Goal: Contribute content

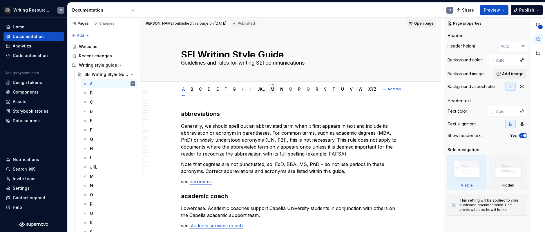
click at [272, 90] on link "M" at bounding box center [273, 89] width 4 height 5
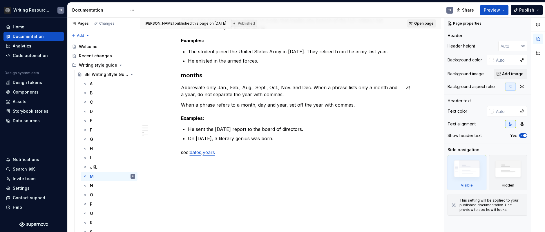
scroll to position [173, 0]
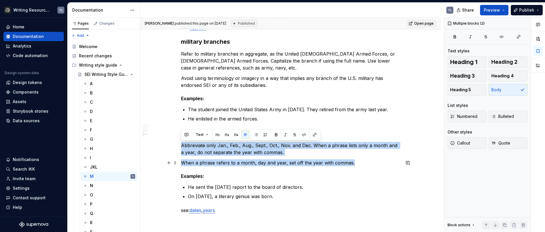
drag, startPoint x: 192, startPoint y: 144, endPoint x: 359, endPoint y: 162, distance: 167.8
click at [359, 162] on div "master’s degree Always use an apostrophe. see: academic degrees micro-credentia…" at bounding box center [290, 75] width 219 height 277
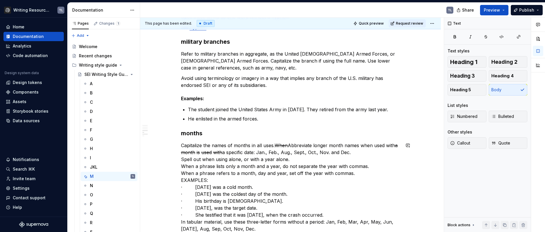
type textarea "*"
click at [288, 144] on s "When" at bounding box center [281, 146] width 13 height 6
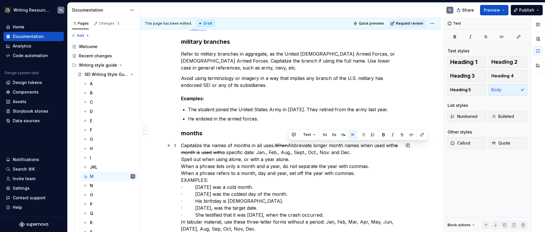
click at [284, 144] on s "When" at bounding box center [281, 146] width 13 height 6
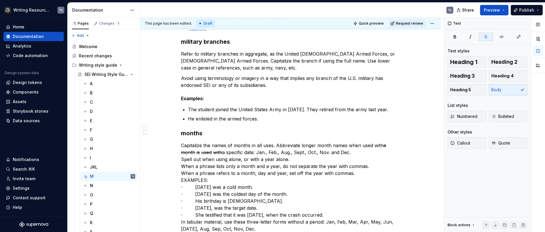
click at [348, 145] on p "Capitalize the names of months in all uses. Abbreviate longer month names when …" at bounding box center [290, 187] width 219 height 91
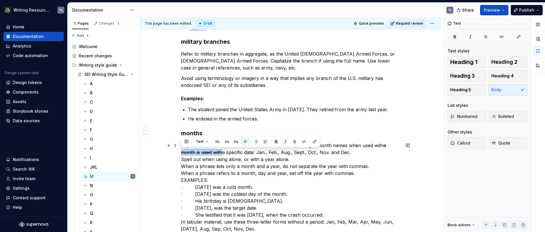
drag, startPoint x: 223, startPoint y: 153, endPoint x: 183, endPoint y: 152, distance: 40.0
click at [183, 152] on p "Capitalize the names of months in all uses. Abbreviate longer month names when …" at bounding box center [290, 187] width 219 height 91
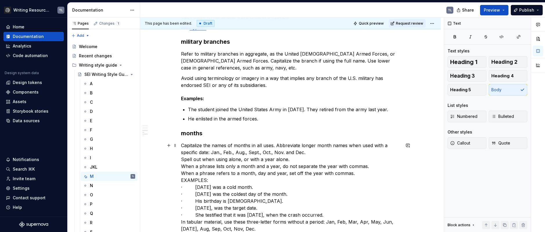
click at [319, 151] on p "Capitalize the names of months in all uses. Abbreviate longer month names when …" at bounding box center [290, 187] width 219 height 91
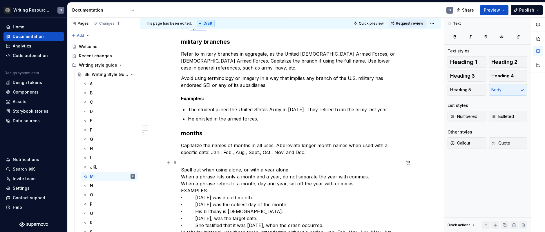
click at [295, 167] on p "Spell out when using alone, or with a year alone. When a phrase lists only a mo…" at bounding box center [290, 202] width 219 height 84
click at [294, 170] on p "Spell out when using alone, or with a year alone. When a phrase lists only a mo…" at bounding box center [290, 202] width 219 height 84
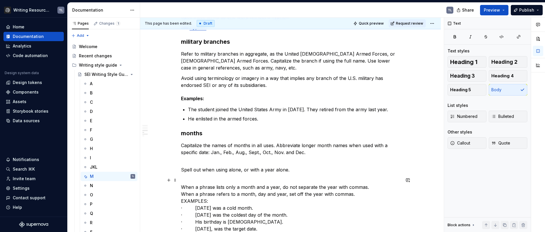
click at [374, 187] on p "When a phrase lists only a month and a year, do not separate the year with comm…" at bounding box center [290, 215] width 219 height 77
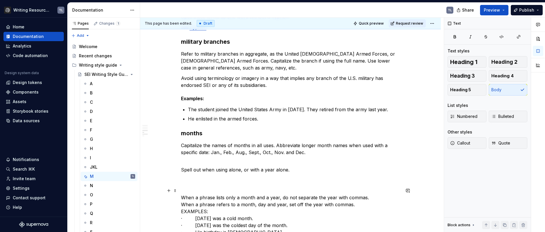
click at [357, 209] on p "When a phrase lists only a month and a year, do not separate the year with comm…" at bounding box center [290, 225] width 219 height 77
click at [356, 205] on p "When a phrase lists only a month and a year, do not separate the year with comm…" at bounding box center [290, 225] width 219 height 77
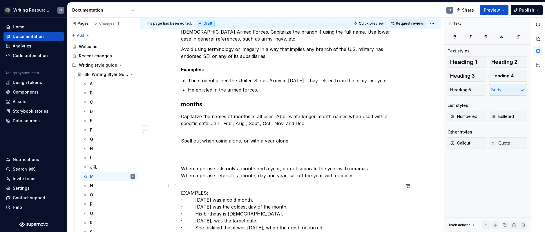
scroll to position [231, 0]
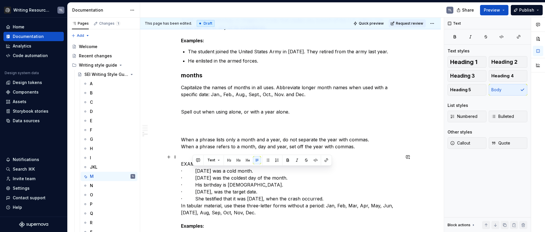
drag, startPoint x: 337, startPoint y: 187, endPoint x: 355, endPoint y: 197, distance: 20.6
click at [355, 197] on p "EXAMPLES: · January 2016 was a cold month. · Jan. 2 was the coldest day of the …" at bounding box center [290, 185] width 219 height 63
click at [266, 162] on button "button" at bounding box center [268, 160] width 8 height 8
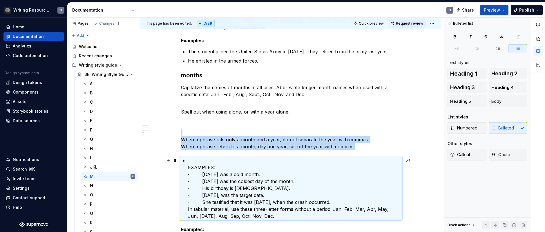
click at [267, 162] on p "EXAMPLES: · January 2016 was a cold month. · Jan. 2 was the coldest day of the …" at bounding box center [294, 188] width 212 height 63
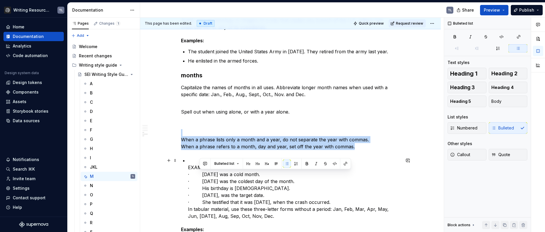
drag, startPoint x: 199, startPoint y: 174, endPoint x: 357, endPoint y: 200, distance: 160.2
click at [357, 200] on p "EXAMPLES: · January 2016 was a cold month. · Jan. 2 was the coldest day of the …" at bounding box center [294, 188] width 212 height 63
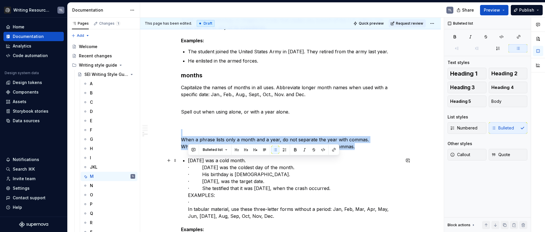
click at [232, 168] on p "January 2016 was a cold month. · Jan. 2 was the coldest day of the month. · His…" at bounding box center [294, 188] width 212 height 63
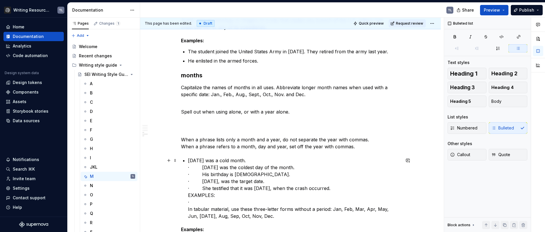
click at [270, 160] on p "January 2016 was a cold month. · Jan. 2 was the coldest day of the month. · His…" at bounding box center [294, 188] width 212 height 63
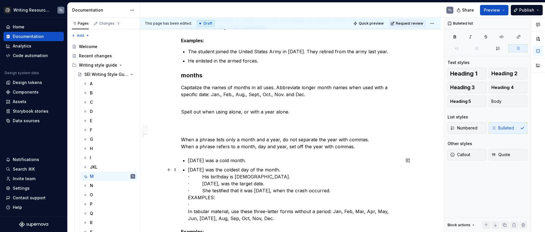
drag, startPoint x: 276, startPoint y: 172, endPoint x: 284, endPoint y: 171, distance: 8.2
click at [277, 171] on p "Jan. 2 was the coldest day of the month. · His birthday is May 8. · Feb. 14, 20…" at bounding box center [294, 195] width 212 height 56
click at [284, 171] on p "Jan. 2 was the coldest day of the month. · His birthday is May 8. · Feb. 14, 20…" at bounding box center [294, 195] width 212 height 56
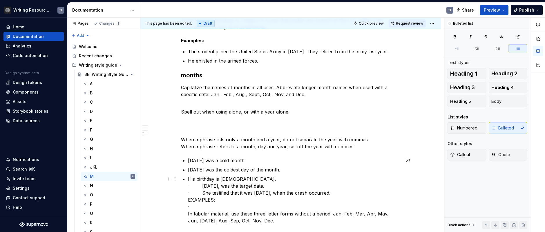
click at [288, 180] on p "His birthday is May 8. · Feb. 14, 2013, was the target date. · She testified th…" at bounding box center [294, 200] width 212 height 49
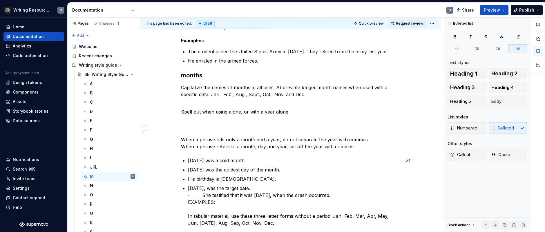
click at [288, 183] on ul "January 2016 was a cold month. Jan. 2 was the coldest day of the month. His bir…" at bounding box center [294, 192] width 212 height 70
click at [288, 186] on p "Feb. 14, 2013, was the target date. · She testified that it was Friday, Dec. 3,…" at bounding box center [294, 206] width 212 height 42
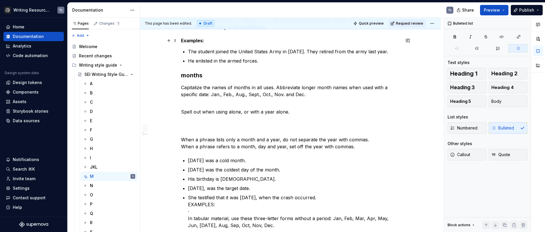
drag, startPoint x: 215, startPoint y: 42, endPoint x: 174, endPoint y: 41, distance: 40.9
click at [174, 41] on div "master’s degree Always use an apostrophe. see: academic degrees micro-credentia…" at bounding box center [290, 109] width 301 height 488
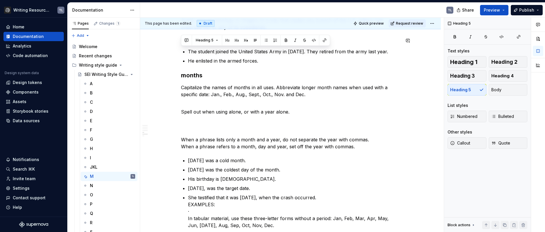
scroll to position [221, 0]
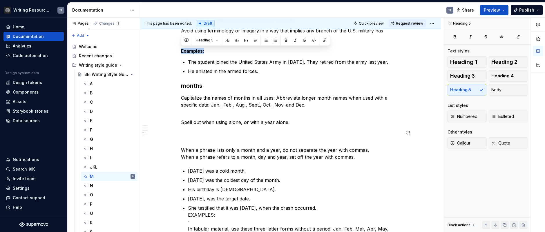
copy h5 "Examples:"
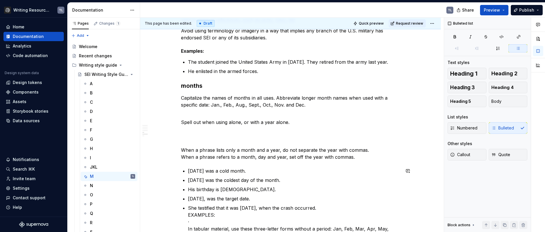
click at [196, 164] on div "master’s degree Always use an apostrophe. see: academic degrees micro-credentia…" at bounding box center [290, 88] width 219 height 398
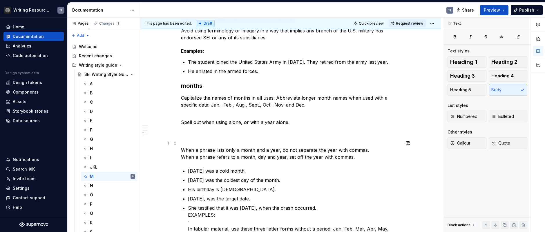
click at [378, 155] on p "When a phrase lists only a month and a year, do not separate the year with comm…" at bounding box center [290, 150] width 219 height 21
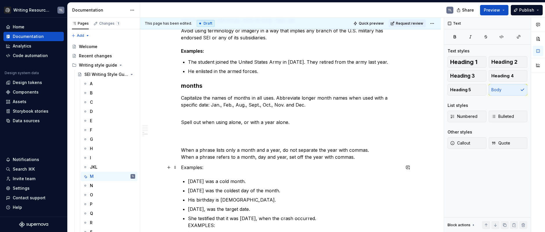
click at [183, 168] on p "Examples:" at bounding box center [290, 167] width 219 height 7
click at [455, 94] on button "Heading 5" at bounding box center [467, 90] width 39 height 12
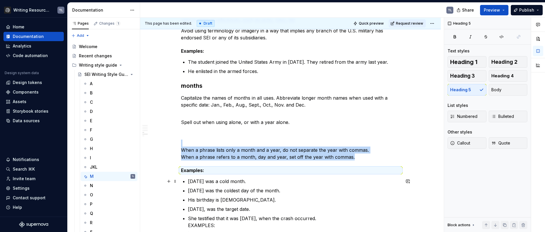
click at [253, 183] on p "January 2016 was a cold month." at bounding box center [294, 181] width 212 height 7
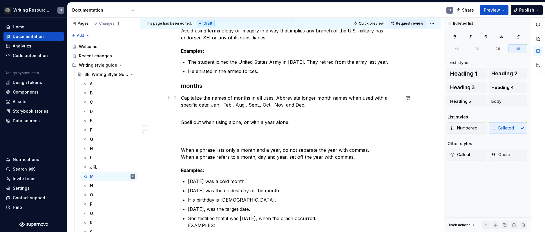
click at [312, 109] on div "master’s degree Always use an apostrophe. see: academic degrees micro-credentia…" at bounding box center [290, 93] width 219 height 408
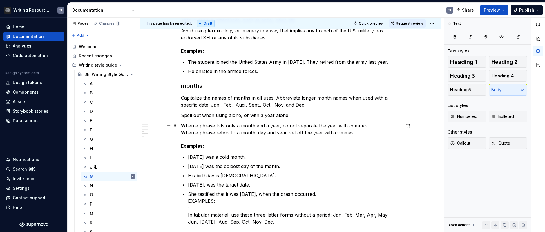
click at [372, 126] on p "When a phrase lists only a month and a year, do not separate the year with comm…" at bounding box center [290, 129] width 219 height 14
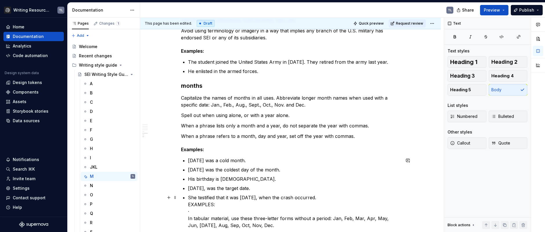
scroll to position [308, 0]
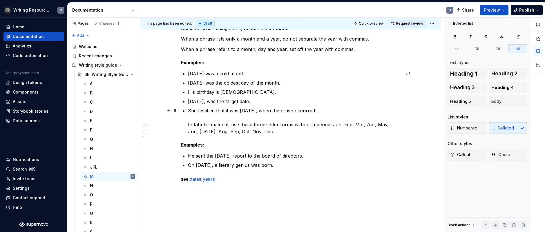
click at [190, 125] on p "She testified that it was Friday, Dec. 3, when the crash occurred. In tabular m…" at bounding box center [294, 121] width 212 height 28
drag, startPoint x: 186, startPoint y: 124, endPoint x: 156, endPoint y: 124, distance: 29.9
click at [156, 124] on div "master’s degree Always use an apostrophe. see: academic degrees micro-credentia…" at bounding box center [290, 23] width 301 height 471
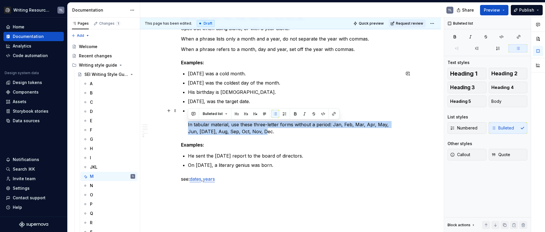
drag, startPoint x: 257, startPoint y: 133, endPoint x: 184, endPoint y: 125, distance: 74.1
click at [473, 89] on span "Heading 3" at bounding box center [462, 88] width 25 height 6
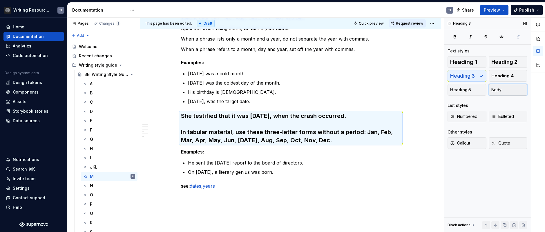
click at [515, 91] on button "Body" at bounding box center [508, 90] width 39 height 12
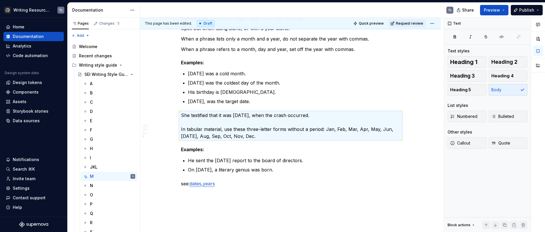
click at [370, 135] on p "She testified that it was Friday, Dec. 3, when the crash occurred. In tabular m…" at bounding box center [290, 126] width 219 height 28
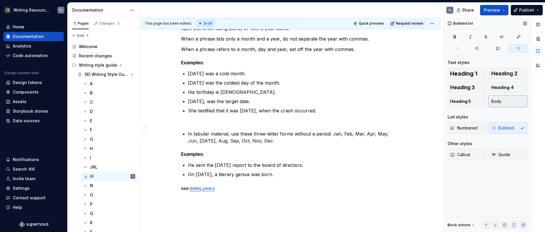
click at [503, 105] on button "Body" at bounding box center [508, 102] width 39 height 12
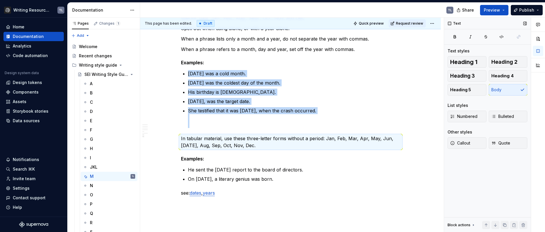
click at [242, 124] on p "She testified that it was Friday, Dec. 3, when the crash occurred." at bounding box center [294, 117] width 212 height 21
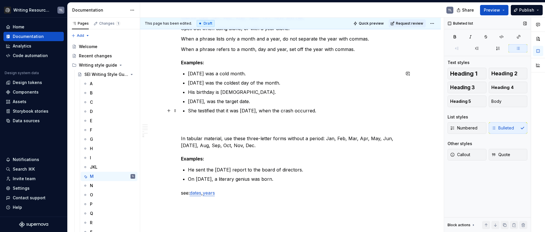
click at [342, 112] on p "She testified that it was Friday, Dec. 3, when the crash occurred." at bounding box center [294, 117] width 212 height 21
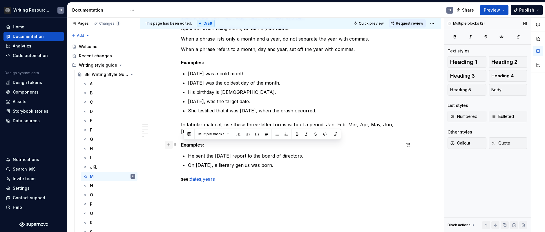
drag, startPoint x: 166, startPoint y: 152, endPoint x: 170, endPoint y: 144, distance: 9.0
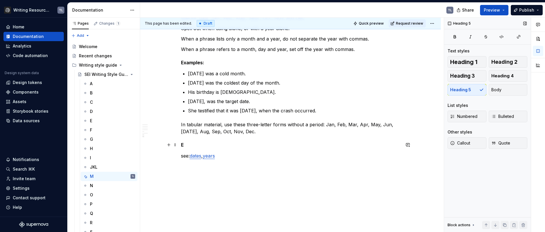
drag, startPoint x: 180, startPoint y: 144, endPoint x: 212, endPoint y: 144, distance: 31.9
click at [207, 144] on div "This page has been edited. Draft Quick preview Request review SEI Writing Style…" at bounding box center [292, 125] width 304 height 215
drag, startPoint x: 212, startPoint y: 144, endPoint x: 357, endPoint y: 179, distance: 148.9
click at [259, 133] on p "In tabular material, use these three-letter forms without a period: Jan, Feb, M…" at bounding box center [290, 128] width 219 height 14
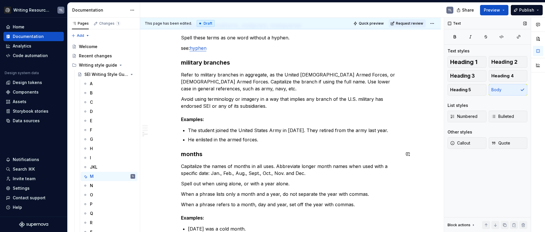
scroll to position [210, 0]
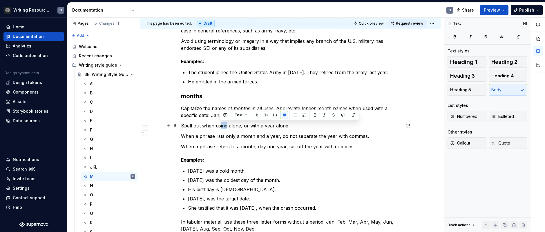
drag, startPoint x: 220, startPoint y: 126, endPoint x: 226, endPoint y: 128, distance: 6.2
click at [226, 128] on p "Spell out when using alone, or with a year alone." at bounding box center [290, 125] width 219 height 7
click at [234, 127] on p "Spell out when use alone, or with a year alone." at bounding box center [290, 125] width 219 height 7
click at [236, 128] on p "Spell out when use alone, or with a year alone." at bounding box center [290, 125] width 219 height 7
click at [272, 127] on p "Spell out when use alone or with a year alone." at bounding box center [290, 125] width 219 height 7
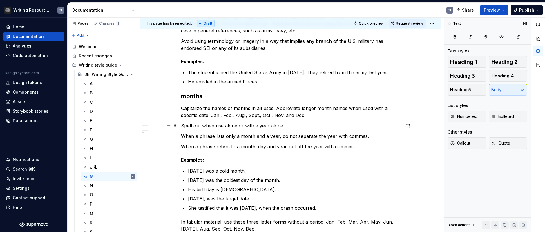
click at [272, 127] on p "Spell out when use alone or with a year alone." at bounding box center [290, 125] width 219 height 7
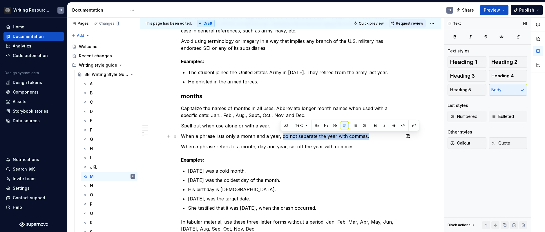
drag, startPoint x: 370, startPoint y: 137, endPoint x: 281, endPoint y: 137, distance: 88.8
click at [281, 137] on p "When a phrase lists only a month and a year, do not separate the year with comm…" at bounding box center [290, 136] width 219 height 7
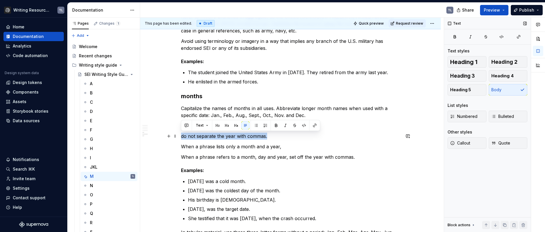
click at [182, 136] on p "do not separate the year with commas." at bounding box center [290, 136] width 219 height 7
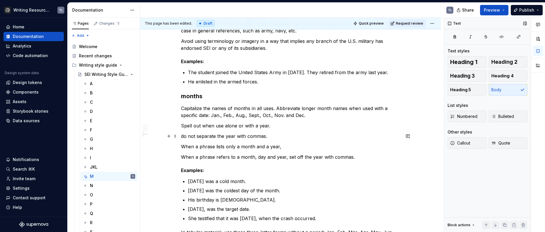
click at [182, 137] on p "do not separate the year with commas." at bounding box center [290, 136] width 219 height 7
click at [287, 135] on p "Do not separate the year with commas." at bounding box center [290, 136] width 219 height 7
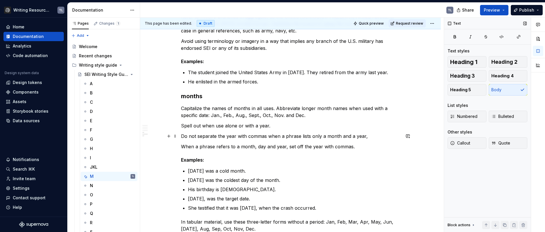
click at [366, 135] on p "Do not separate the year with commas when a phrase lists only a month and a yea…" at bounding box center [290, 136] width 219 height 7
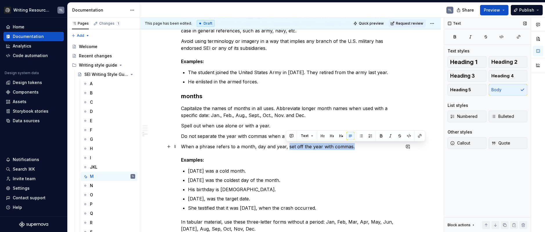
drag, startPoint x: 310, startPoint y: 146, endPoint x: 287, endPoint y: 147, distance: 22.9
click at [287, 147] on p "When a phrase refers to a month, day and year, set off the year with commas." at bounding box center [290, 146] width 219 height 7
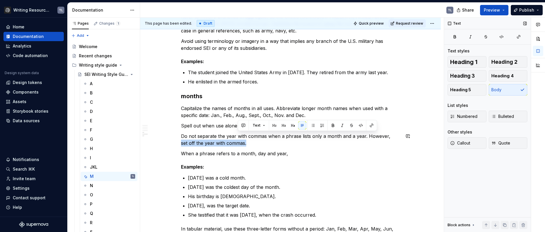
click at [392, 147] on div "master’s degree Always use an apostrophe. see: academic degrees micro-credentia…" at bounding box center [290, 75] width 219 height 350
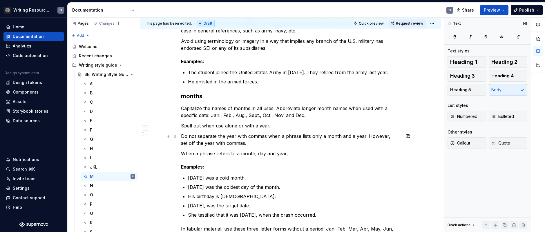
click at [387, 135] on p "Do not separate the year with commas when a phrase lists only a month and a yea…" at bounding box center [290, 140] width 219 height 14
click at [186, 153] on p "When a phrase refers to a month, day and year," at bounding box center [290, 153] width 219 height 7
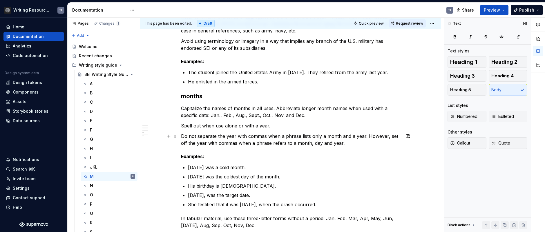
click at [339, 145] on p "Do not separate the year with commas when a phrase lists only a month and a yea…" at bounding box center [290, 140] width 219 height 14
click at [263, 142] on p "Do not separate the year with commas when a phrase lists only a month and a yea…" at bounding box center [290, 140] width 219 height 14
click at [292, 136] on p "Do not separate the year with commas when a phrase lists only a month and a yea…" at bounding box center [290, 140] width 219 height 14
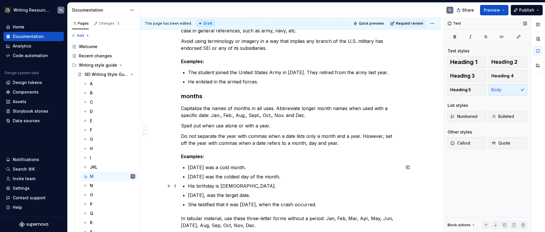
scroll to position [239, 0]
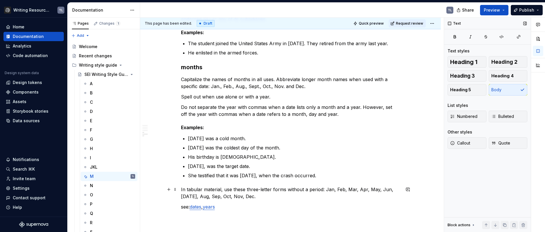
drag, startPoint x: 242, startPoint y: 190, endPoint x: 240, endPoint y: 190, distance: 2.9
click at [242, 190] on p "In tabular material, use these three-letter forms without a period: Jan, Feb, M…" at bounding box center [290, 193] width 219 height 14
click at [239, 189] on p "In tabular material, use these three-letter forms without a period: Jan, Feb, M…" at bounding box center [290, 193] width 219 height 14
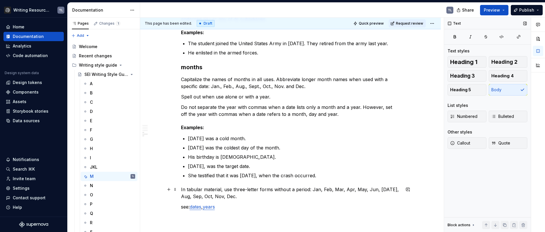
click at [263, 191] on p "In tabular material, use three-letter forms without a period: Jan, Feb, Mar, Ap…" at bounding box center [290, 193] width 219 height 14
click at [263, 189] on p "In tabular material, use three-letter abbbreviations for month names without a …" at bounding box center [290, 193] width 219 height 14
click at [93, 112] on div "D" at bounding box center [112, 112] width 45 height 8
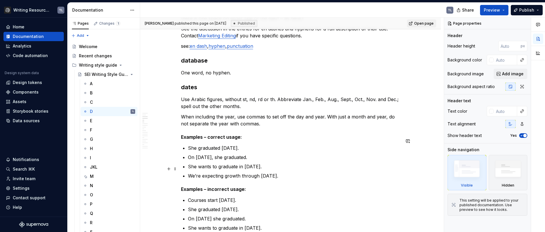
scroll to position [261, 0]
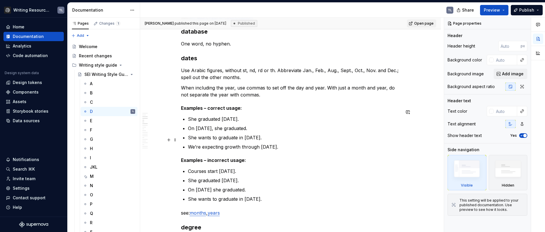
type textarea "*"
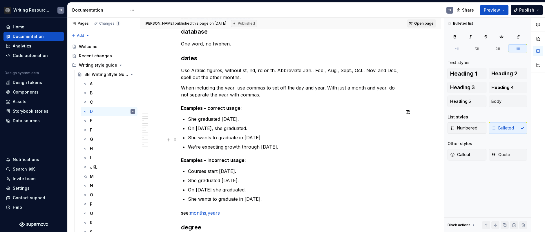
click at [268, 144] on p "We’re expecting growth through Dec. 2026." at bounding box center [294, 147] width 212 height 7
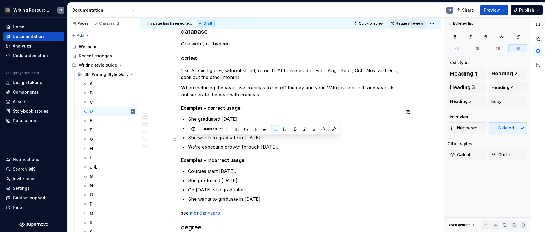
drag, startPoint x: 273, startPoint y: 138, endPoint x: 182, endPoint y: 141, distance: 90.8
click at [188, 144] on li "We’re expecting growth through December 2026." at bounding box center [294, 147] width 212 height 7
click at [224, 144] on p "We’re expecting growth through December 2026." at bounding box center [294, 147] width 212 height 7
drag, startPoint x: 259, startPoint y: 139, endPoint x: 188, endPoint y: 140, distance: 70.5
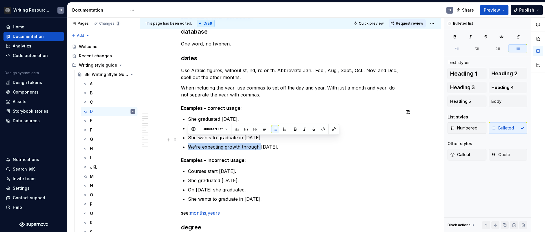
click at [188, 144] on p "We’re expecting growth through December 2026." at bounding box center [294, 147] width 212 height 7
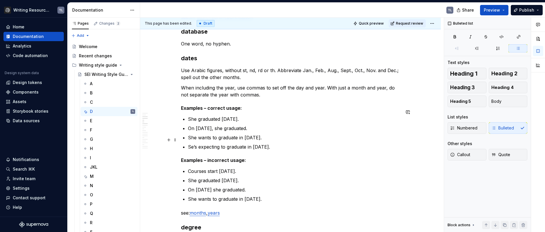
click at [193, 144] on p "Se’s expecting to graduate in December 2026." at bounding box center [294, 147] width 212 height 7
click at [188, 144] on p "He’s expecting to graduate in December 2026." at bounding box center [294, 147] width 212 height 7
click at [359, 168] on ul "Courses start April 6th. She graduated January 6, 2024. On Jan. 6, 2016 she gra…" at bounding box center [294, 185] width 212 height 35
click at [387, 67] on p "Use Arabic figures, without st, nd, rd or th. Abbreviate Jan., Feb., Aug., Sept…" at bounding box center [290, 74] width 219 height 14
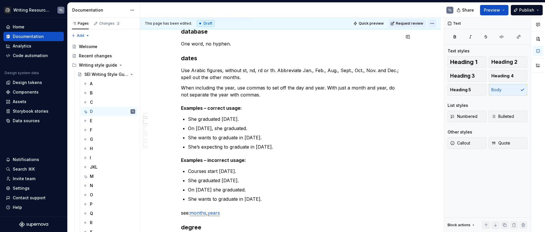
click at [432, 23] on html "Writing Resources Test TL Home Documentation Analytics Code automation Design s…" at bounding box center [272, 116] width 545 height 232
click at [495, 10] on html "Writing Resources Test TL Home Documentation Analytics Code automation Design s…" at bounding box center [272, 116] width 545 height 232
click at [525, 12] on span "Publish" at bounding box center [526, 10] width 15 height 6
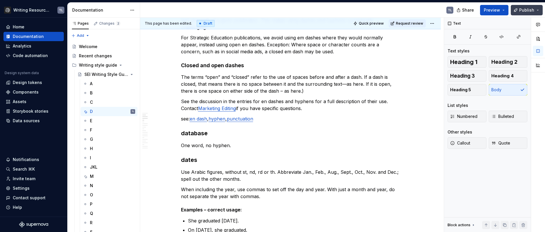
click at [539, 11] on button "Publish" at bounding box center [527, 10] width 32 height 10
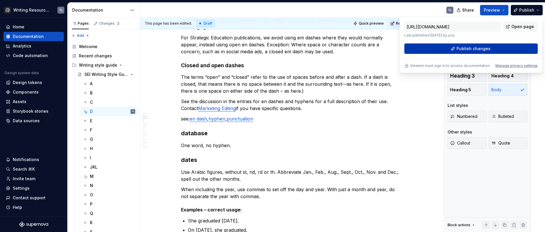
click at [497, 45] on div "https://seiwritingstyleguide.supernova-docs.io/latest/writing-style-guide/sei-w…" at bounding box center [470, 37] width 133 height 32
click at [497, 45] on button "Publish changes" at bounding box center [470, 49] width 133 height 10
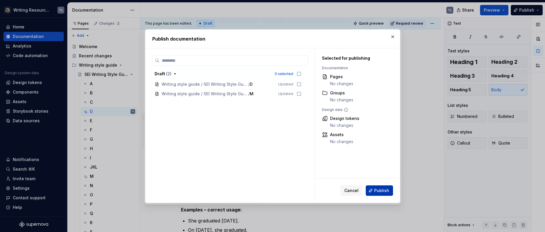
click at [388, 186] on button "Publish" at bounding box center [379, 191] width 27 height 10
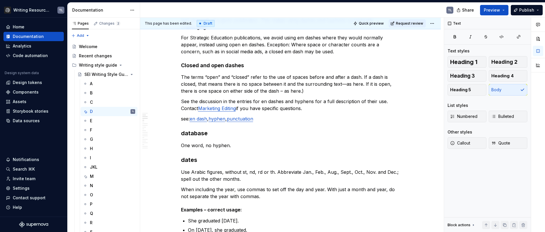
type textarea "*"
